Goal: Check status: Check status

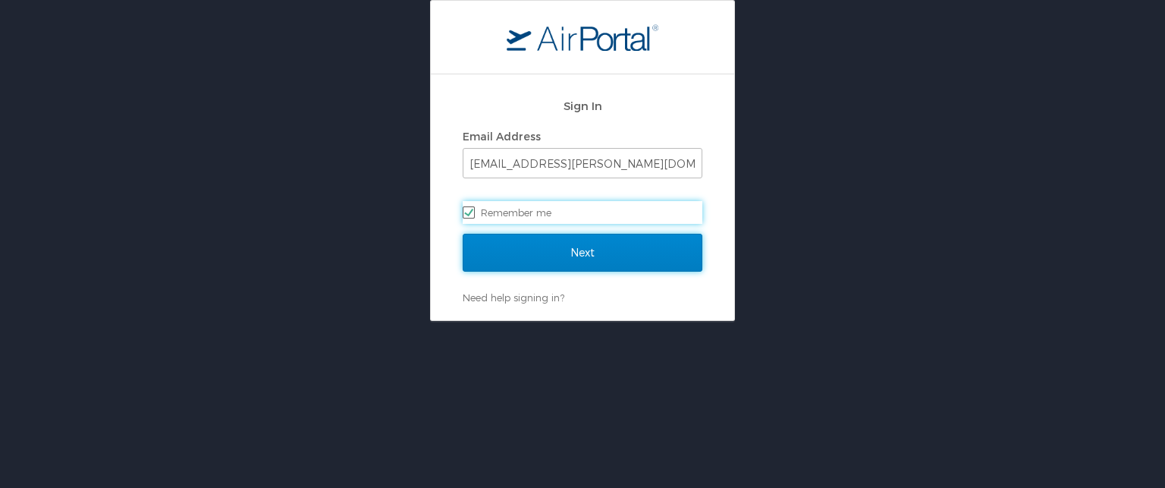
click at [536, 243] on input "Next" at bounding box center [583, 253] width 240 height 38
click at [519, 247] on input "Next" at bounding box center [583, 253] width 240 height 38
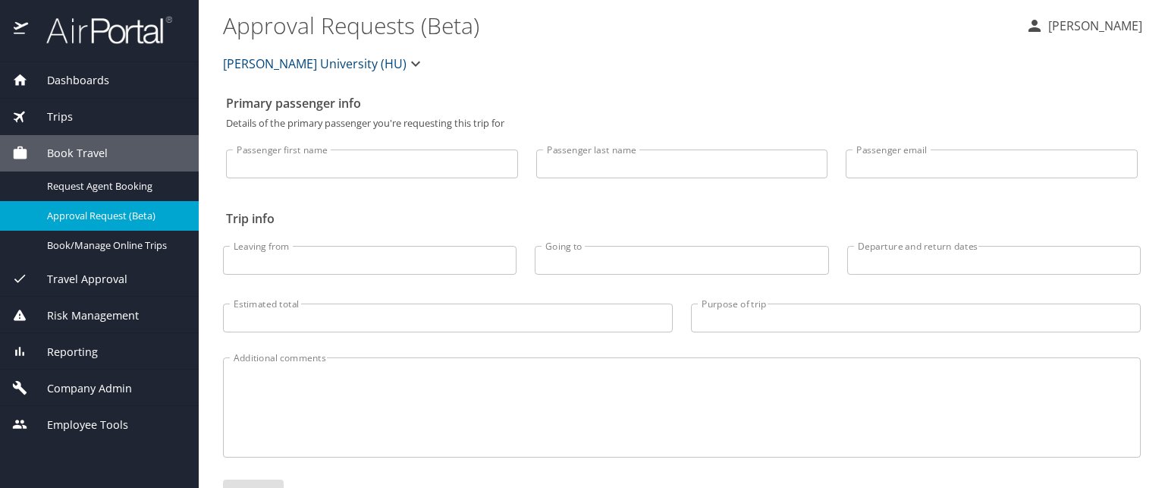
click at [55, 72] on span "Dashboards" at bounding box center [68, 80] width 81 height 17
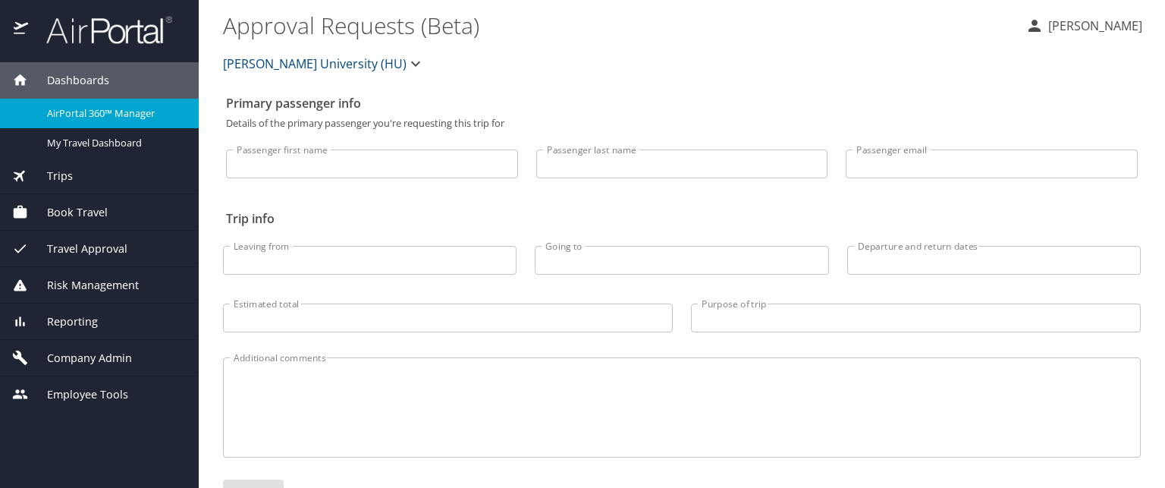
click at [102, 117] on span "AirPortal 360™ Manager" at bounding box center [113, 113] width 133 height 14
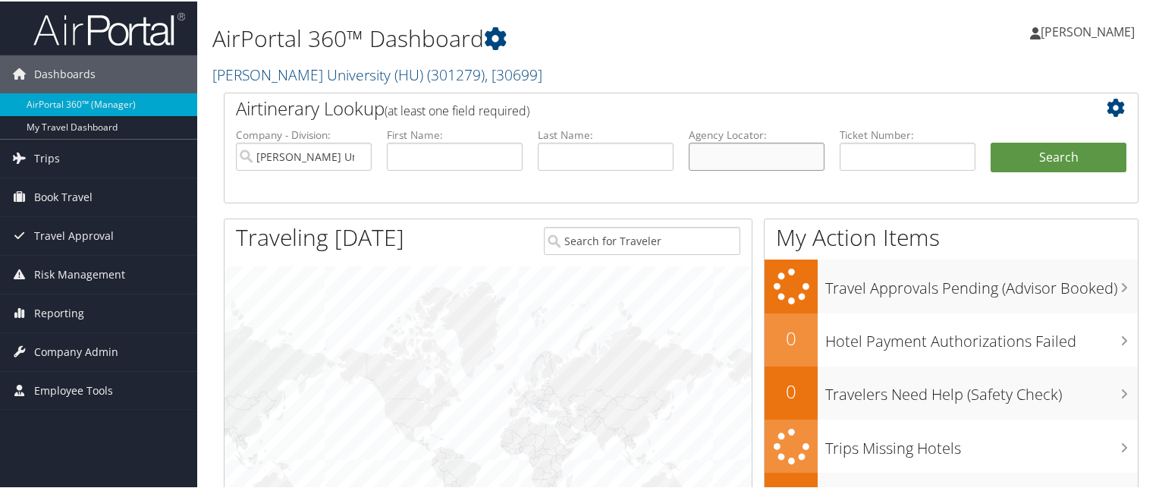
click at [757, 164] on input "text" at bounding box center [757, 155] width 136 height 28
paste input "CH2ZSF"
type input "CH2ZSF"
click at [990, 141] on button "Search" at bounding box center [1058, 156] width 136 height 30
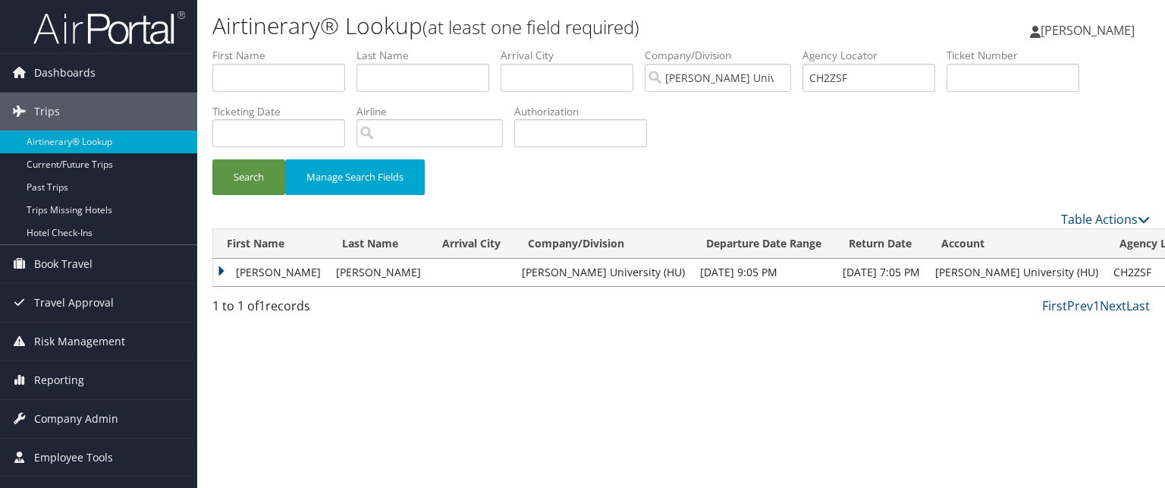
click at [218, 262] on td "[PERSON_NAME]" at bounding box center [270, 272] width 115 height 27
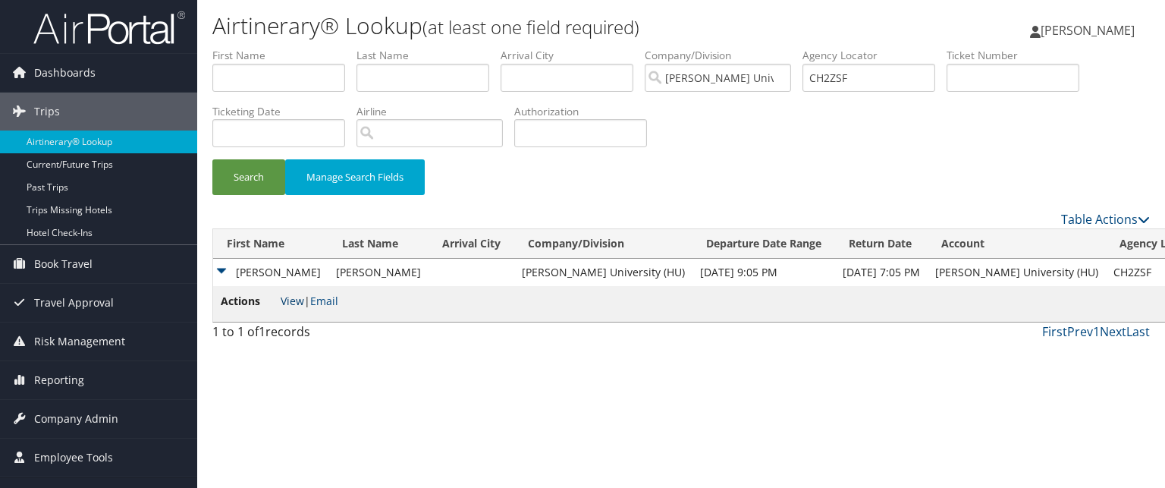
click at [300, 296] on link "View" at bounding box center [293, 300] width 24 height 14
click at [840, 77] on input "CH2ZSF" at bounding box center [868, 78] width 133 height 28
paste input "3V2VN2"
type input "3V2VN2"
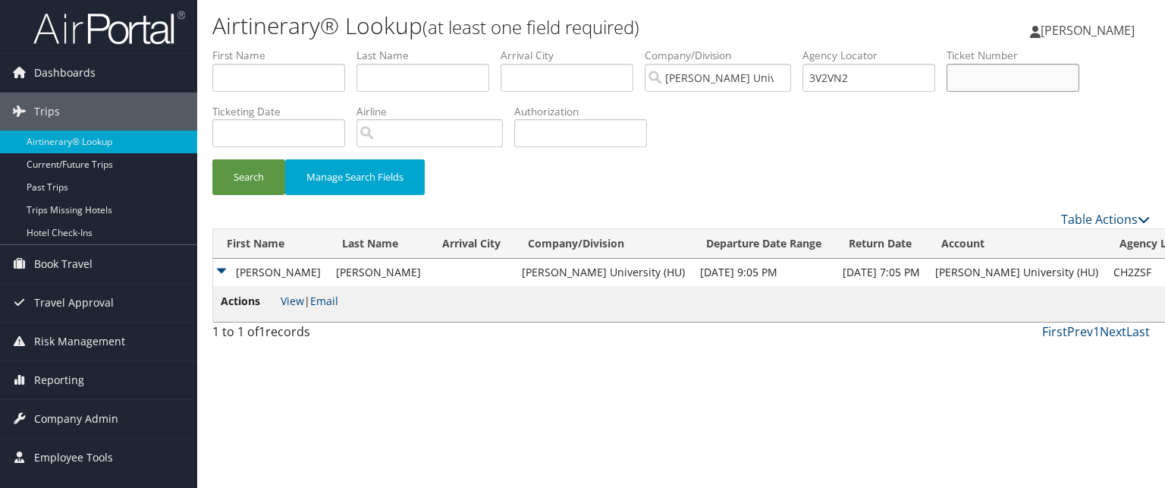
click at [1009, 76] on input "text" at bounding box center [1012, 78] width 133 height 28
paste input "3V2VN2"
type input "3"
click at [212, 159] on button "Search" at bounding box center [248, 177] width 73 height 36
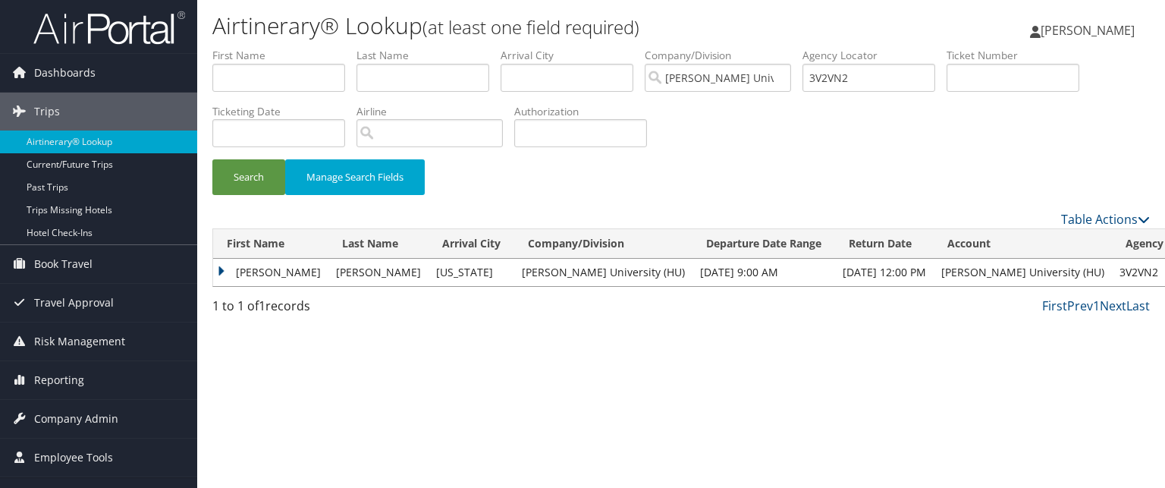
click at [219, 268] on td "Solomon" at bounding box center [270, 272] width 115 height 27
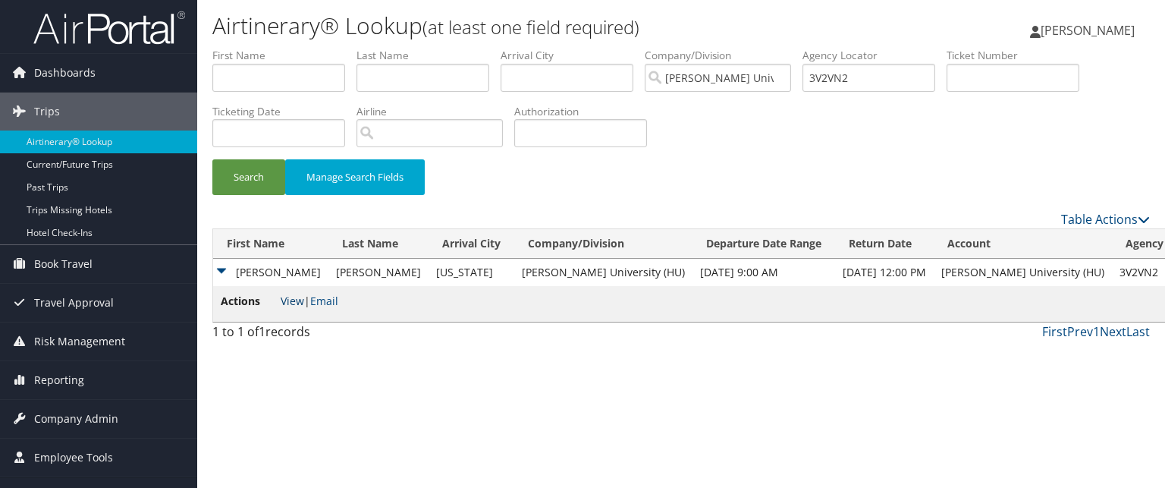
click at [281, 303] on link "View" at bounding box center [293, 300] width 24 height 14
click at [834, 79] on input "3V2VN2" at bounding box center [868, 78] width 133 height 28
paste input "CH7PRN"
click at [212, 159] on button "Search" at bounding box center [248, 177] width 73 height 36
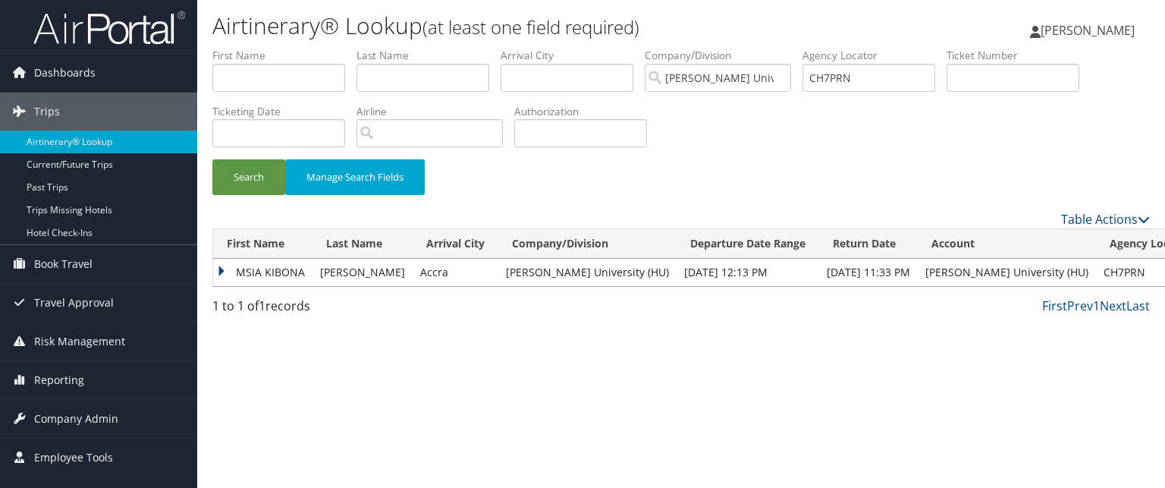
click at [775, 210] on div "Table Actions" at bounding box center [802, 219] width 698 height 18
click at [216, 271] on td "MSIA KIBONA" at bounding box center [262, 272] width 99 height 27
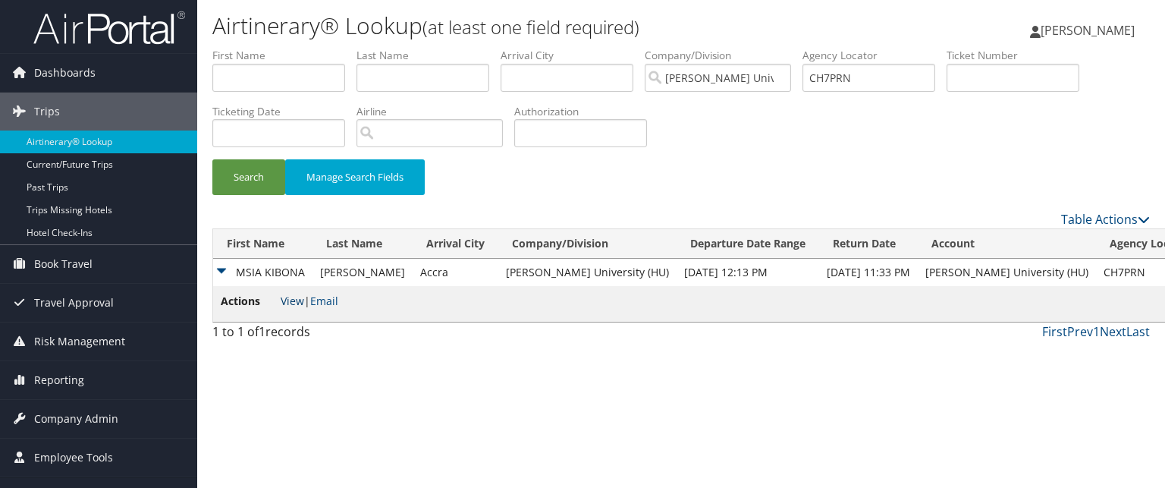
click at [284, 298] on link "View" at bounding box center [293, 300] width 24 height 14
click at [872, 78] on input "CH7PRN" at bounding box center [868, 78] width 133 height 28
type input "C"
paste input "BYFF4Z"
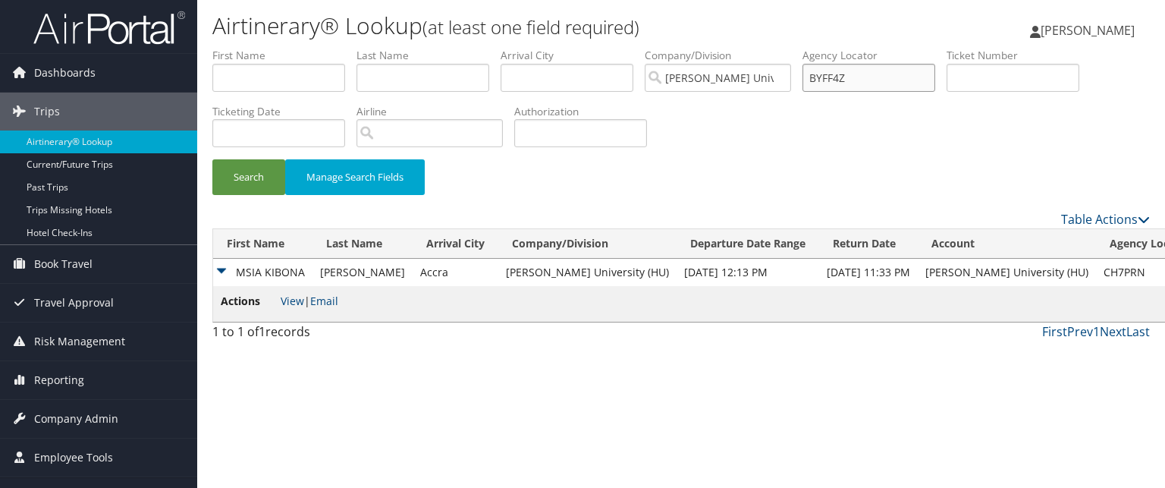
type input "BYFF4Z"
click at [212, 159] on button "Search" at bounding box center [248, 177] width 73 height 36
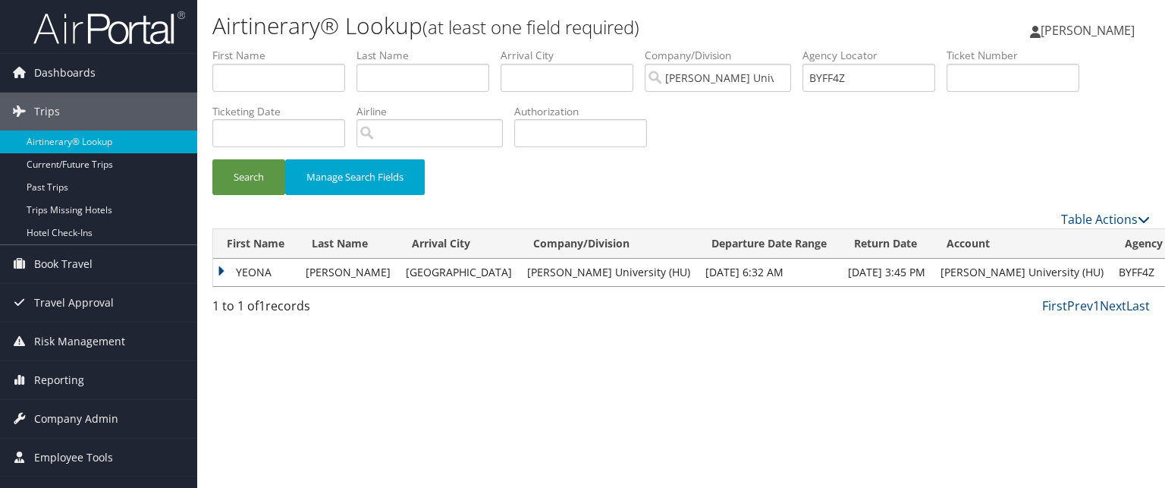
click at [227, 266] on td "YEONA" at bounding box center [255, 272] width 85 height 27
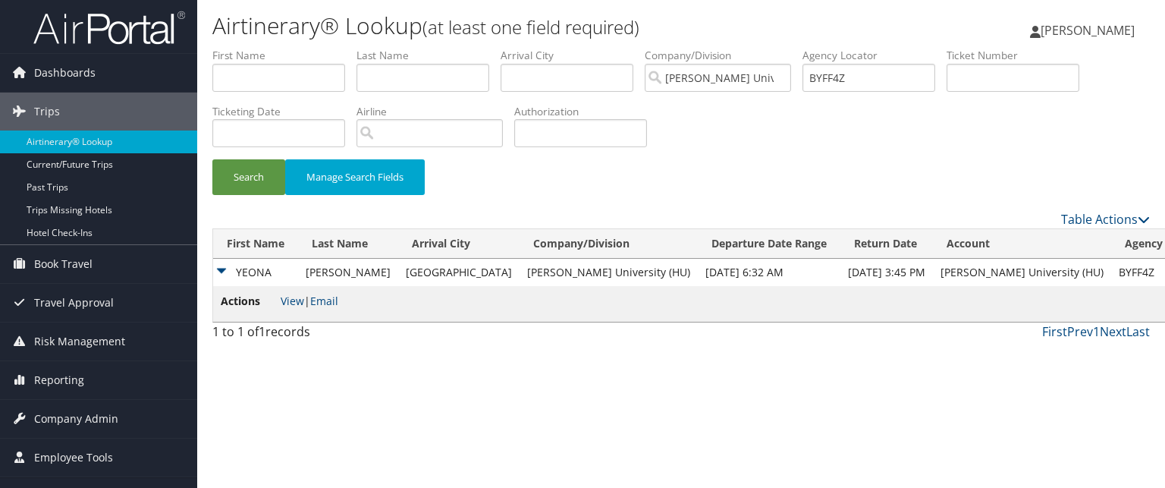
click at [295, 310] on li "Actions View | Email" at bounding box center [280, 304] width 118 height 22
click at [284, 298] on link "View" at bounding box center [293, 300] width 24 height 14
click at [858, 88] on input "BYFF4Z" at bounding box center [868, 78] width 133 height 28
paste input "CMNLB0"
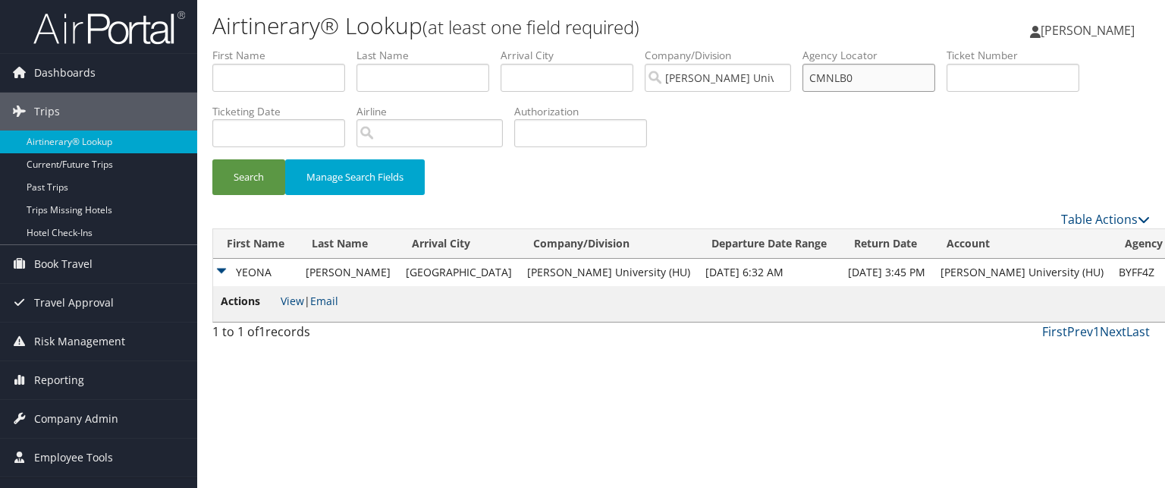
type input "CMNLB0"
click at [212, 159] on button "Search" at bounding box center [248, 177] width 73 height 36
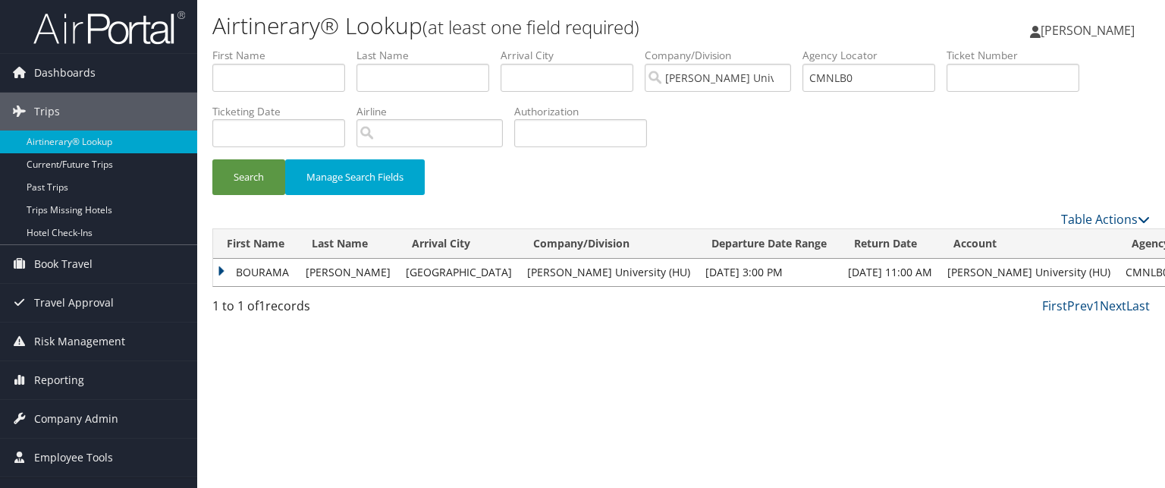
click at [218, 263] on td "BOURAMA" at bounding box center [255, 272] width 85 height 27
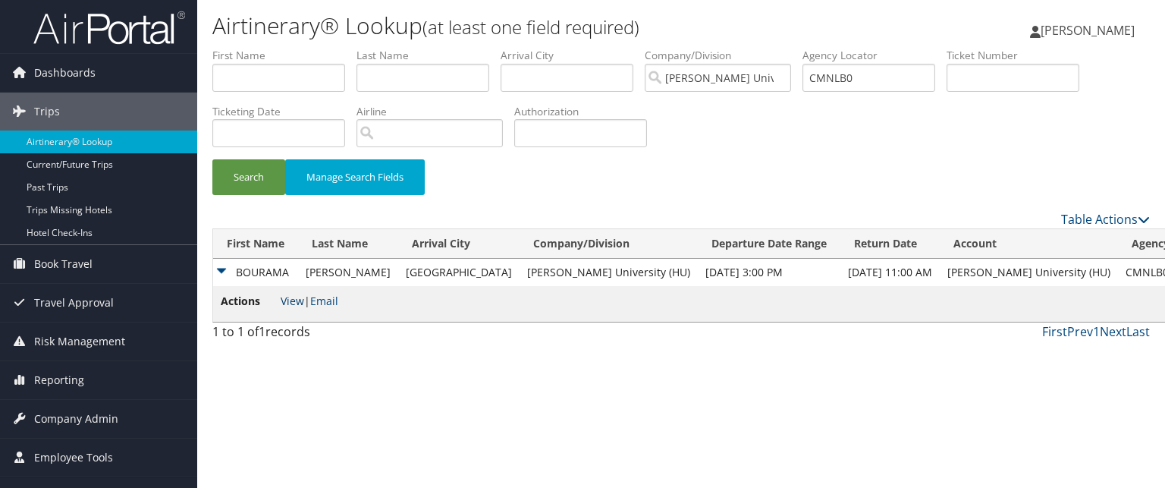
click at [287, 300] on link "View" at bounding box center [293, 300] width 24 height 14
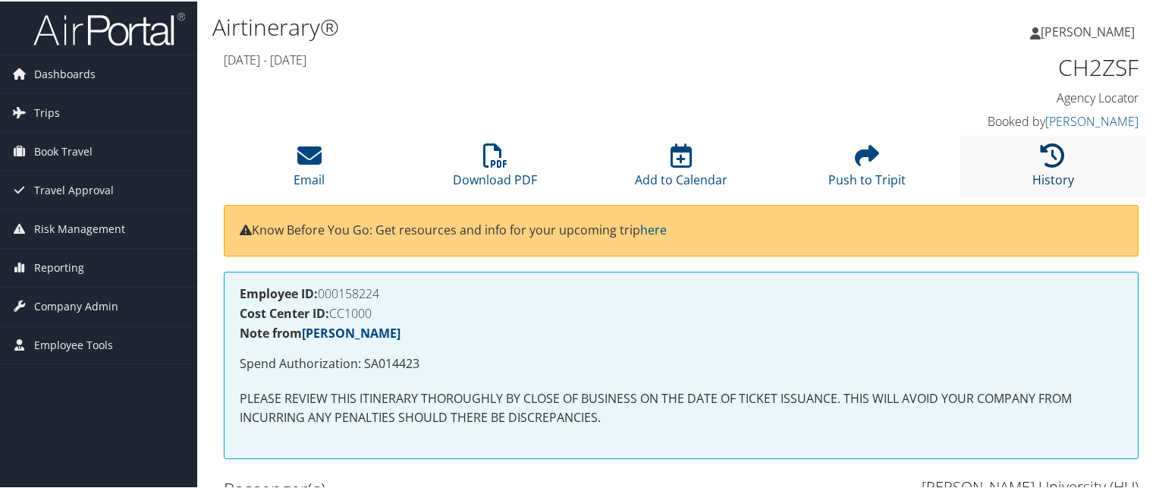
click at [1042, 147] on icon at bounding box center [1052, 154] width 24 height 24
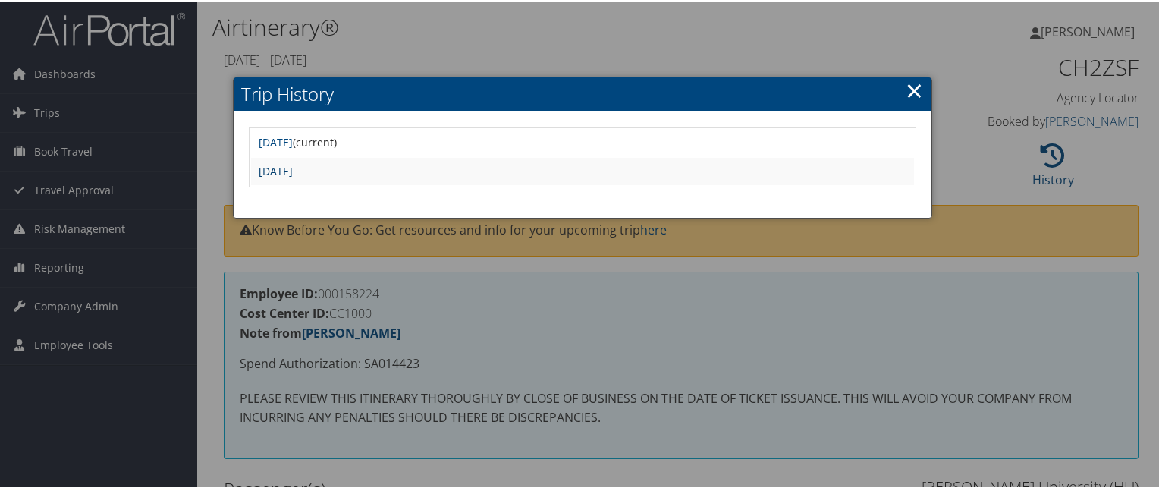
click at [293, 171] on link "[DATE]" at bounding box center [276, 169] width 34 height 14
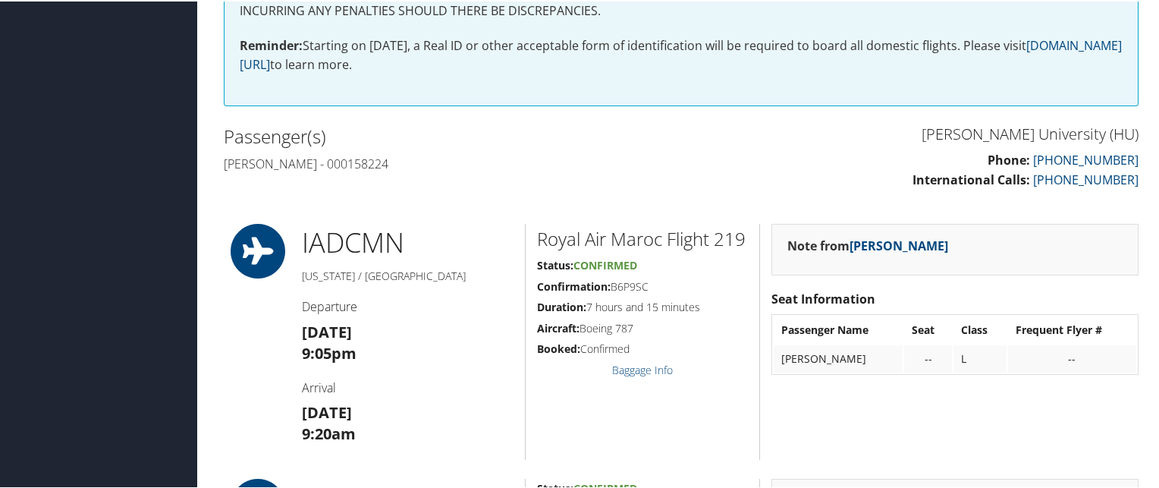
scroll to position [406, 0]
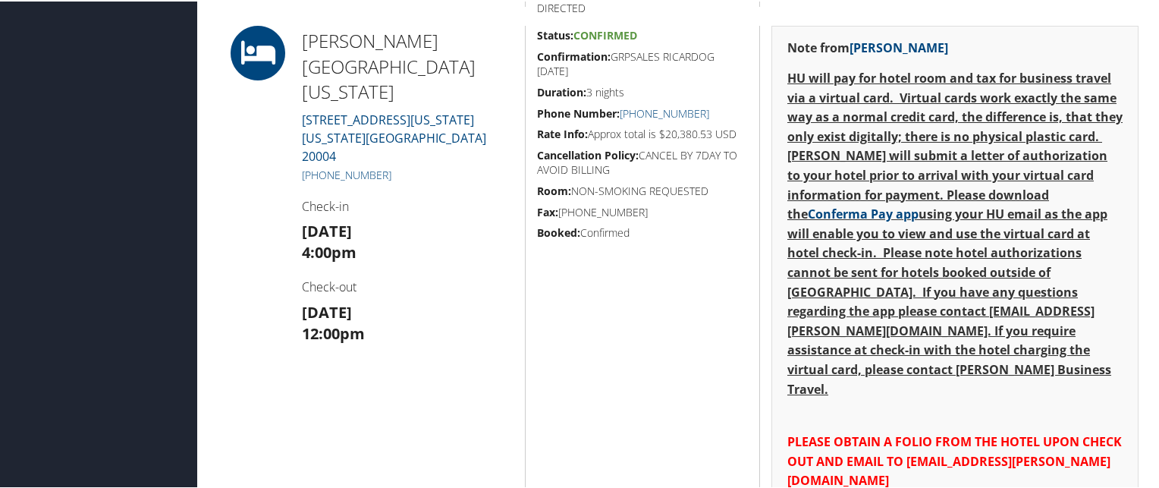
click at [525, 353] on div "Status: Confirmed Confirmation: GRPSALES RICARDOG MAY25 Duration: 3 nights Phon…" at bounding box center [642, 323] width 234 height 599
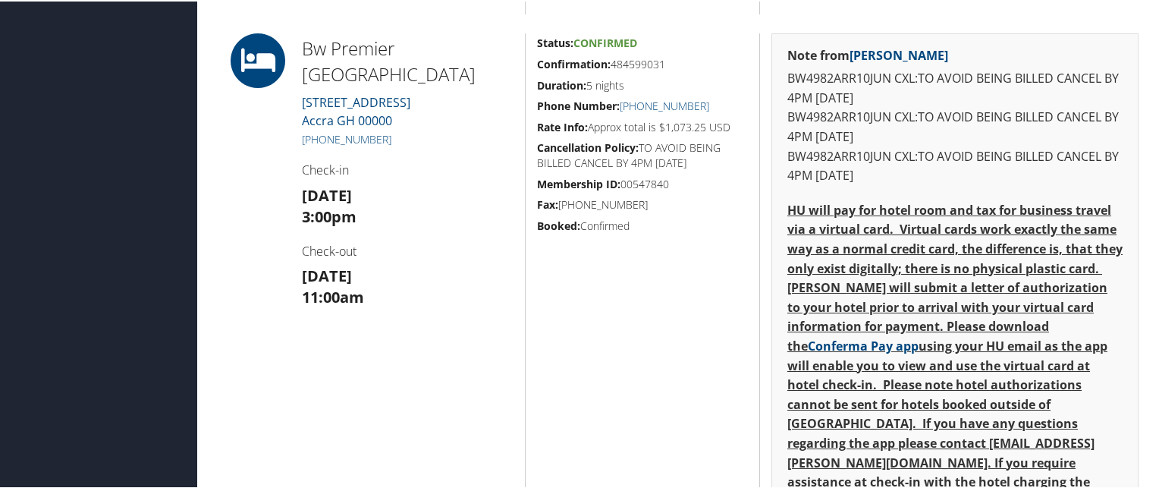
scroll to position [1164, 0]
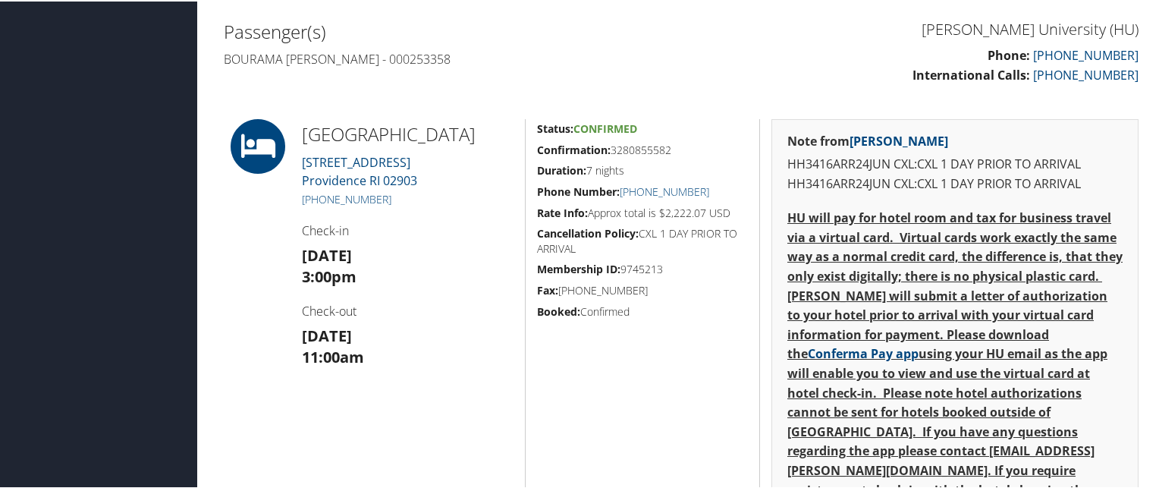
scroll to position [469, 0]
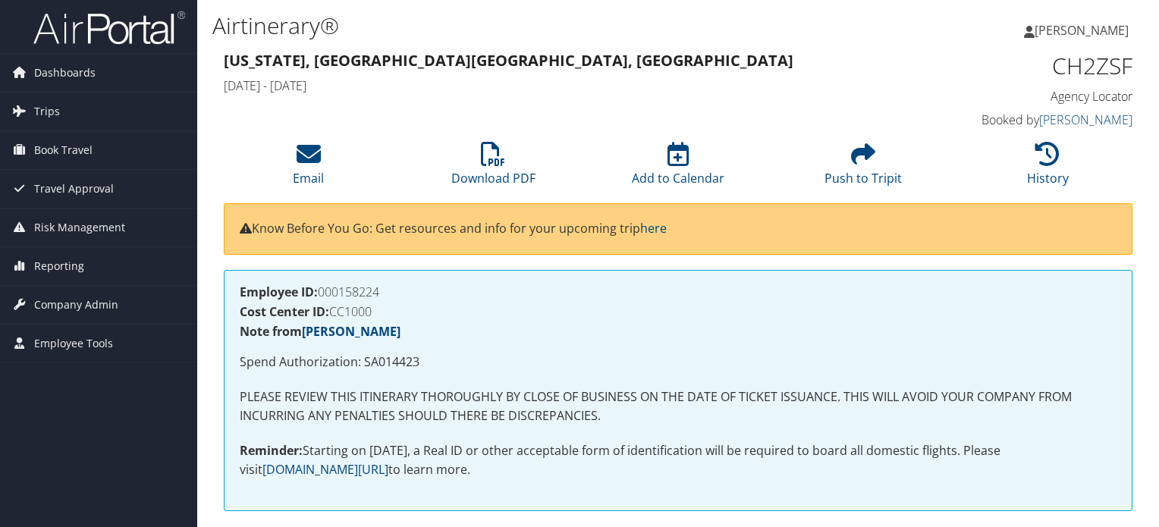
scroll to position [406, 0]
